Goal: Information Seeking & Learning: Learn about a topic

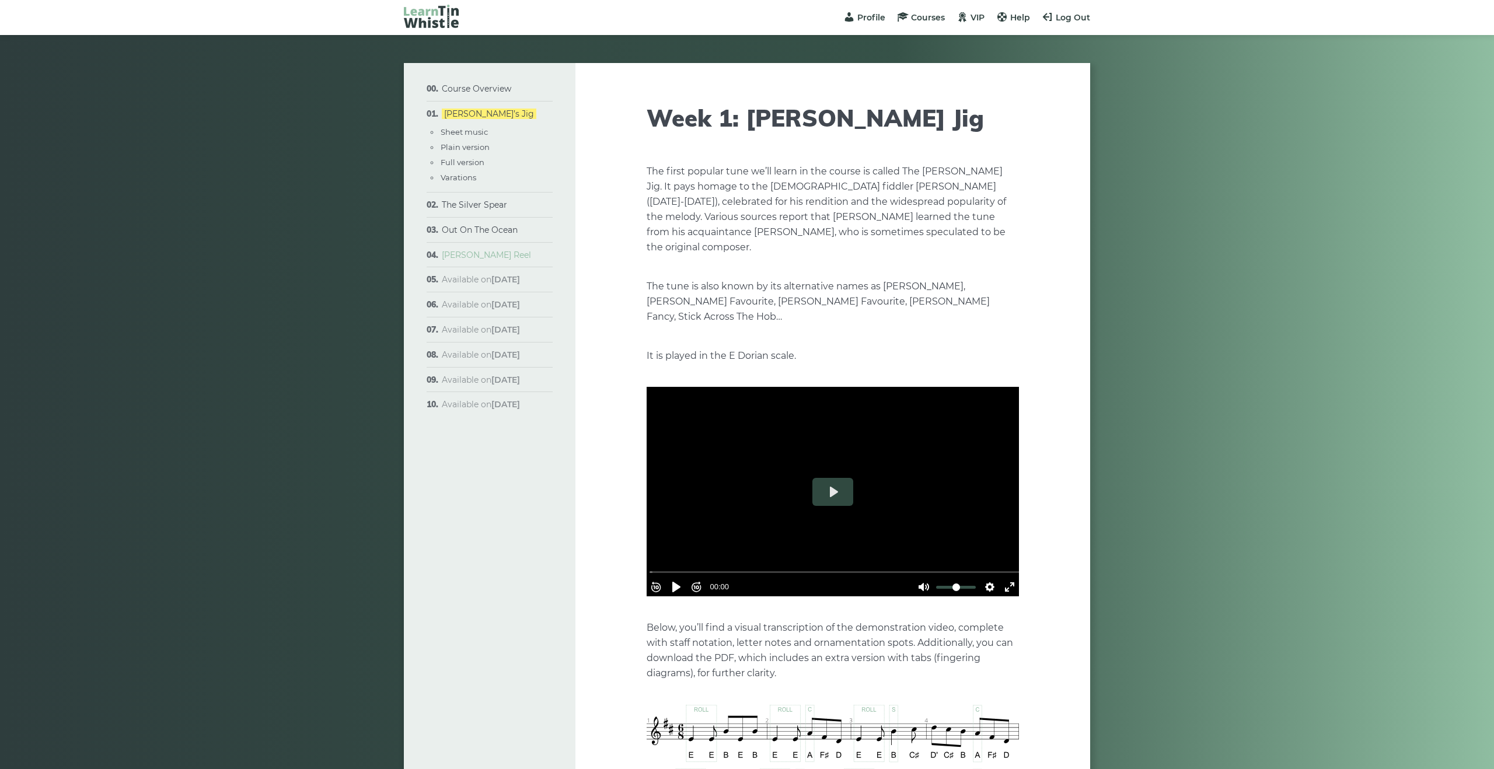
click at [480, 254] on link "[PERSON_NAME] Reel" at bounding box center [486, 255] width 89 height 11
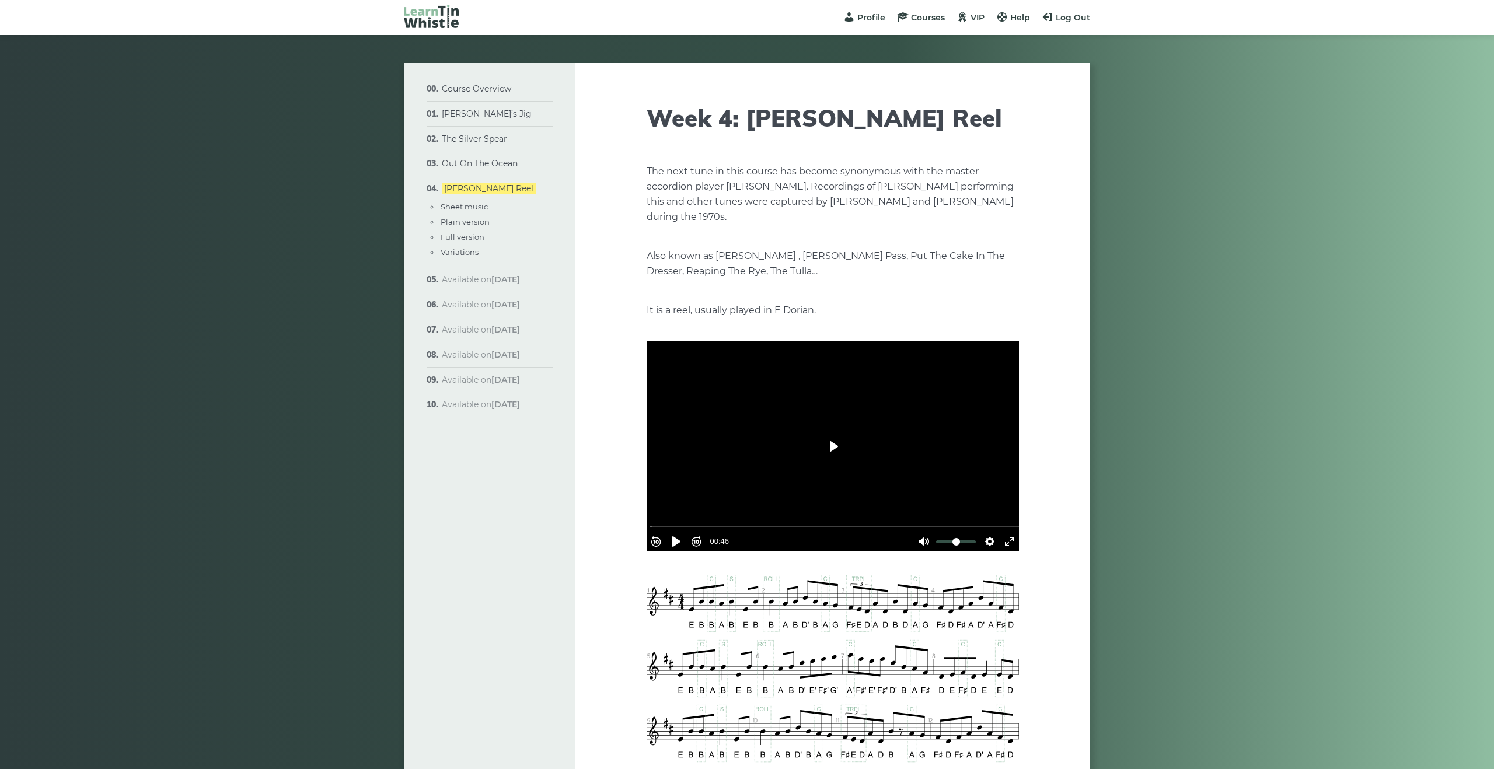
click at [846, 439] on button "Play" at bounding box center [832, 446] width 41 height 28
type input "***"
